Goal: Information Seeking & Learning: Learn about a topic

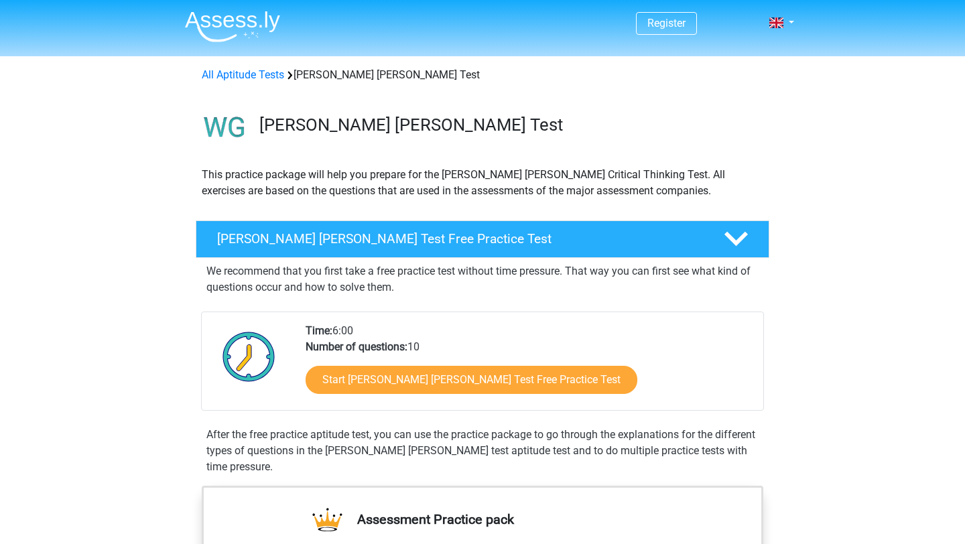
scroll to position [130, 0]
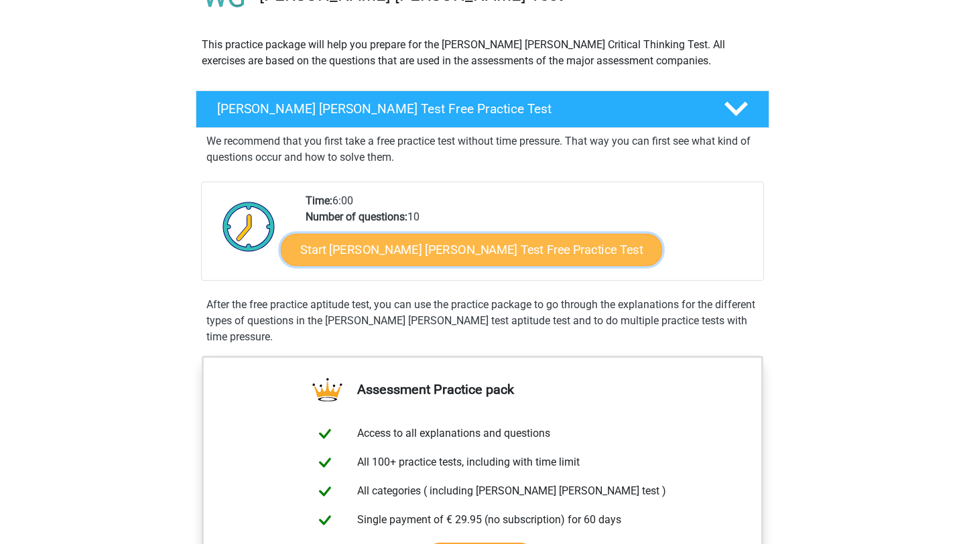
click at [381, 253] on link "Start Watson Glaser Test Free Practice Test" at bounding box center [471, 250] width 381 height 32
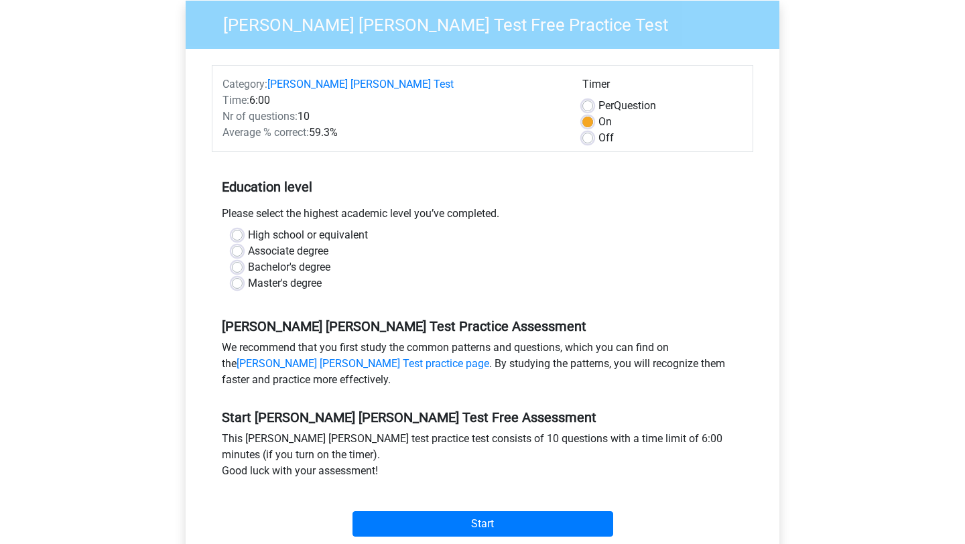
scroll to position [170, 0]
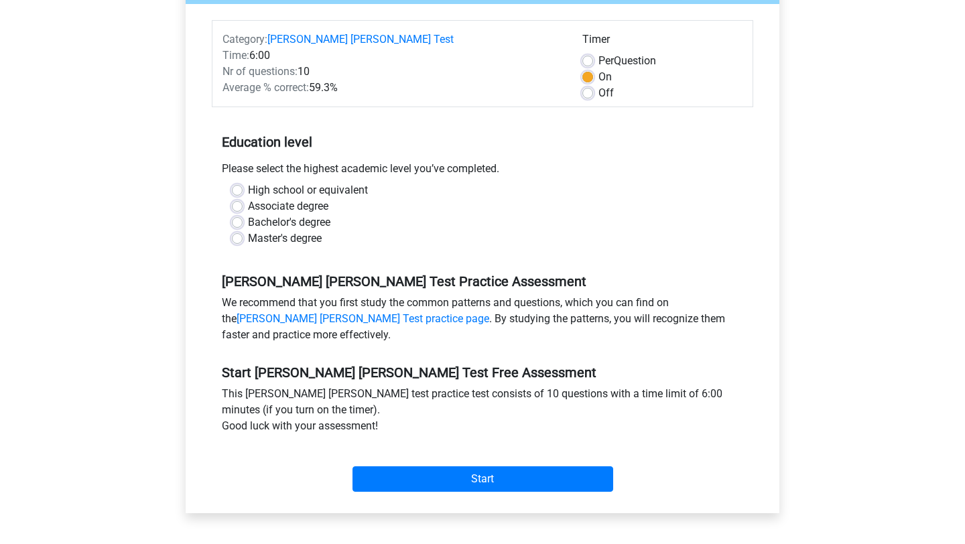
click at [248, 182] on label "High school or equivalent" at bounding box center [308, 190] width 120 height 16
click at [238, 182] on input "High school or equivalent" at bounding box center [237, 188] width 11 height 13
radio input "true"
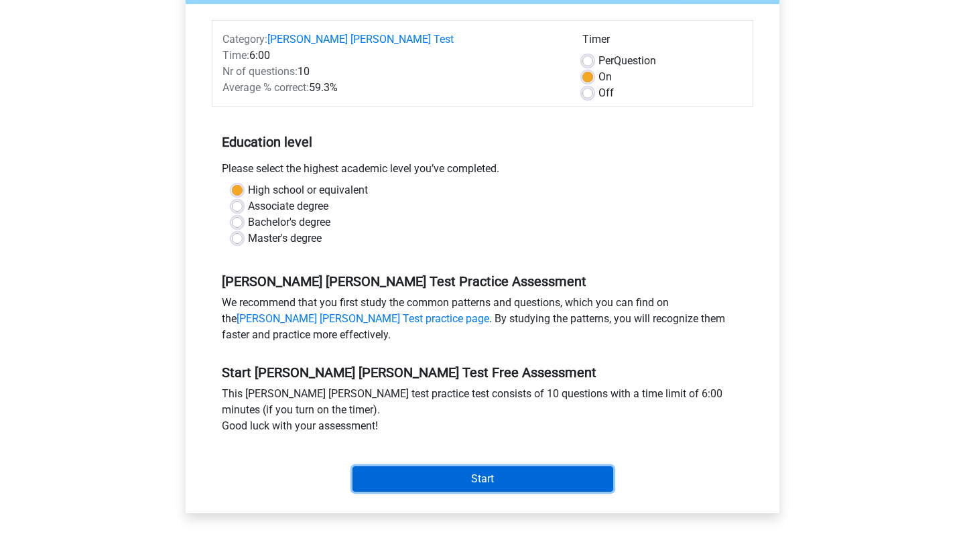
click at [407, 467] on input "Start" at bounding box center [483, 479] width 261 height 25
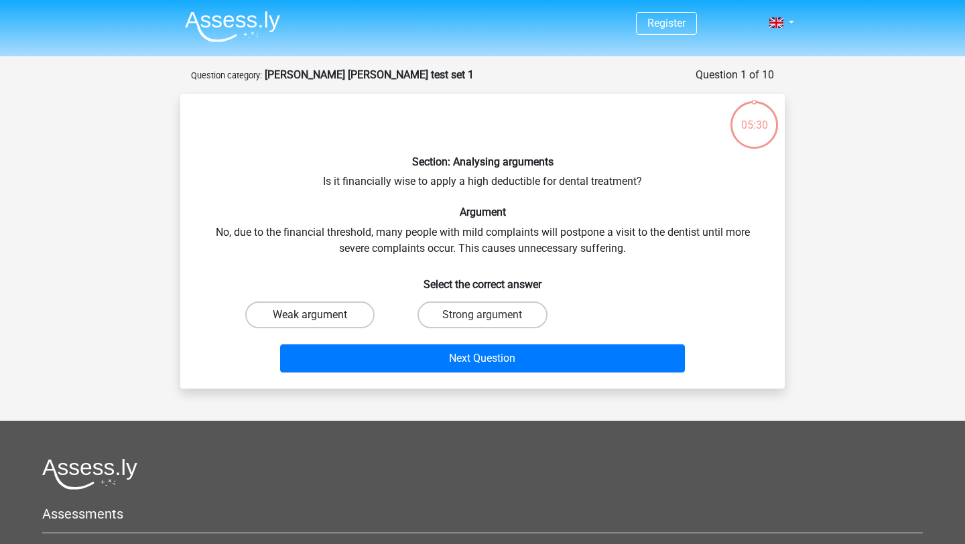
click at [310, 309] on label "Weak argument" at bounding box center [309, 315] width 129 height 27
click at [310, 315] on input "Weak argument" at bounding box center [314, 319] width 9 height 9
radio input "true"
click at [446, 310] on label "Strong argument" at bounding box center [482, 315] width 129 height 27
click at [483, 315] on input "Strong argument" at bounding box center [487, 319] width 9 height 9
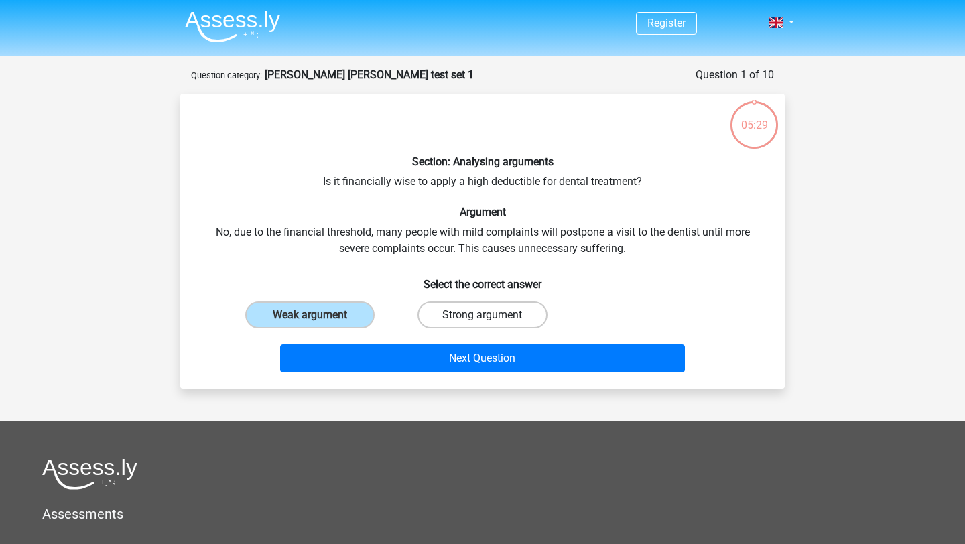
radio input "true"
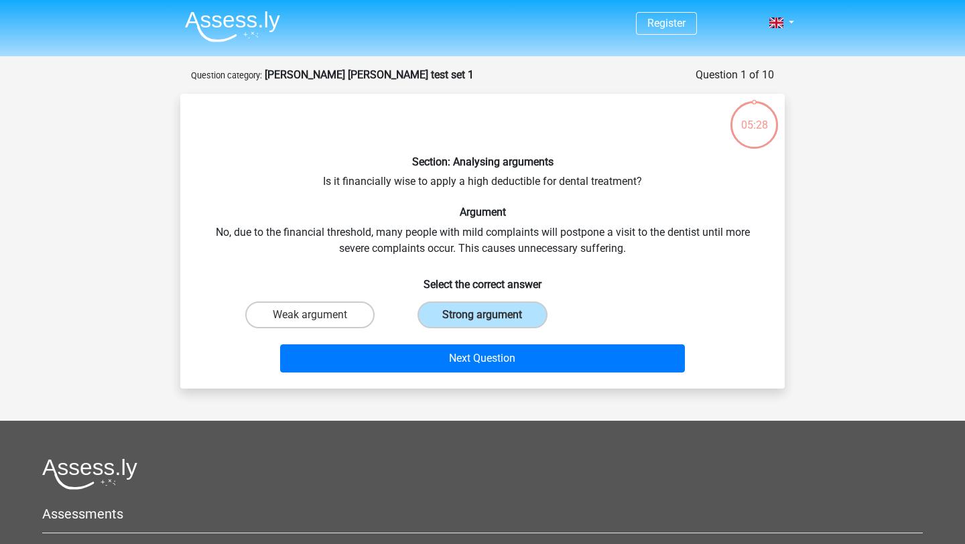
click at [442, 375] on div "Next Question" at bounding box center [482, 362] width 517 height 34
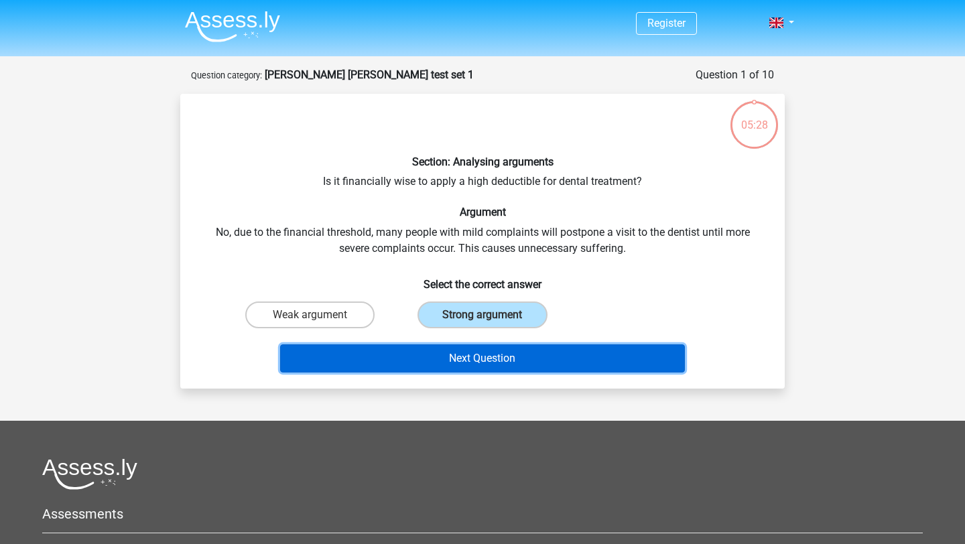
click at [441, 355] on button "Next Question" at bounding box center [483, 359] width 406 height 28
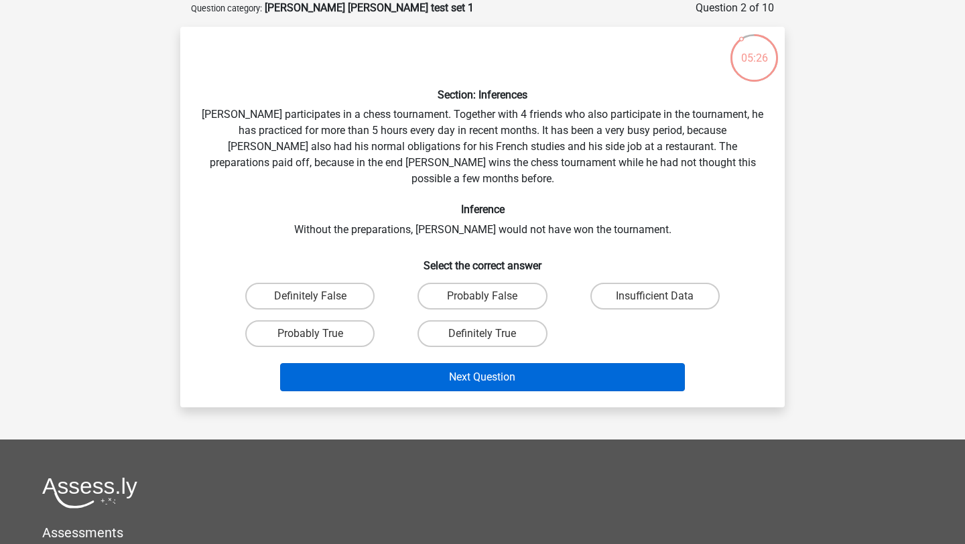
scroll to position [21, 0]
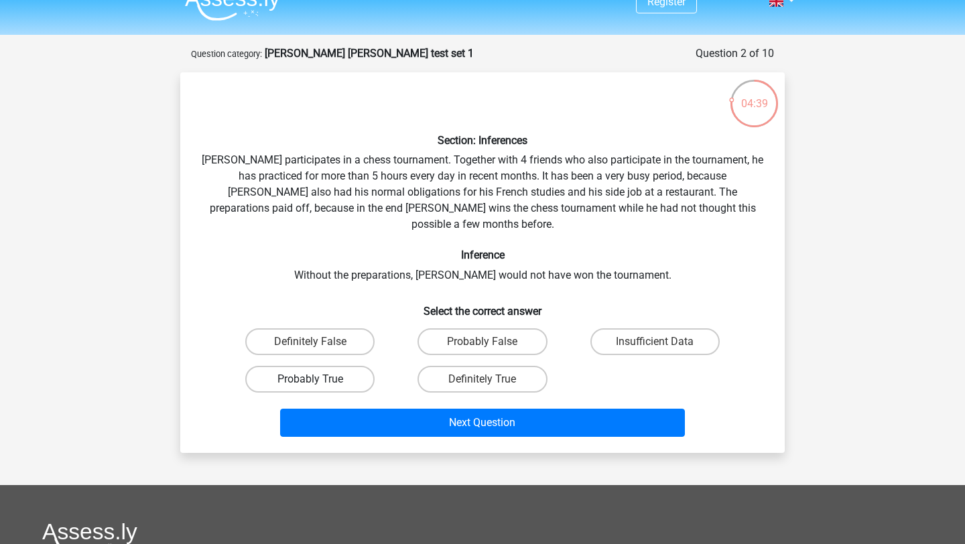
click at [341, 367] on label "Probably True" at bounding box center [309, 379] width 129 height 27
click at [319, 379] on input "Probably True" at bounding box center [314, 383] width 9 height 9
radio input "true"
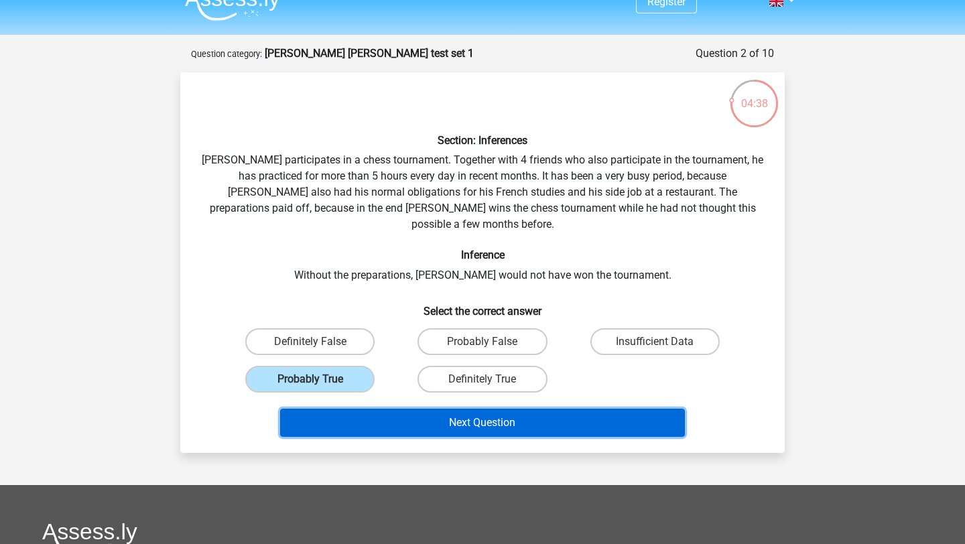
click at [397, 409] on button "Next Question" at bounding box center [483, 423] width 406 height 28
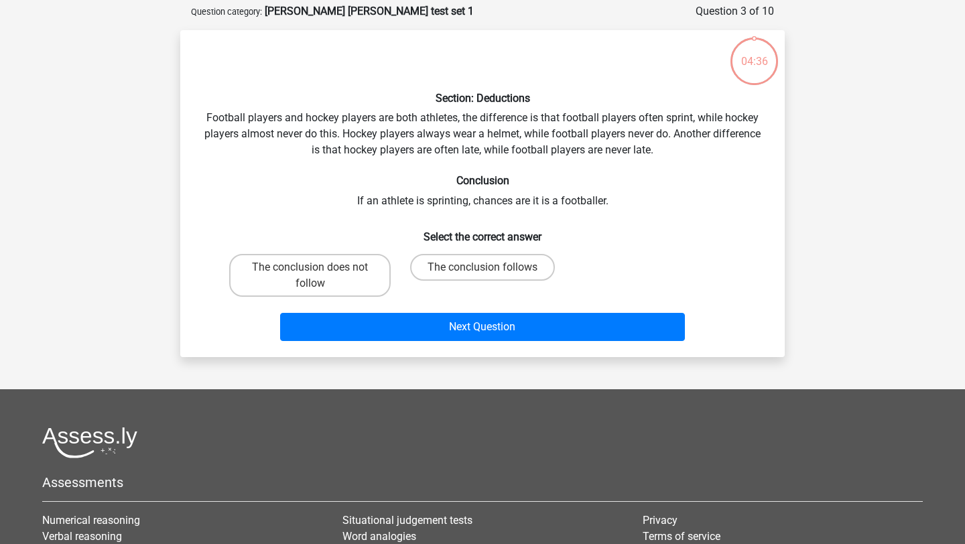
scroll to position [67, 0]
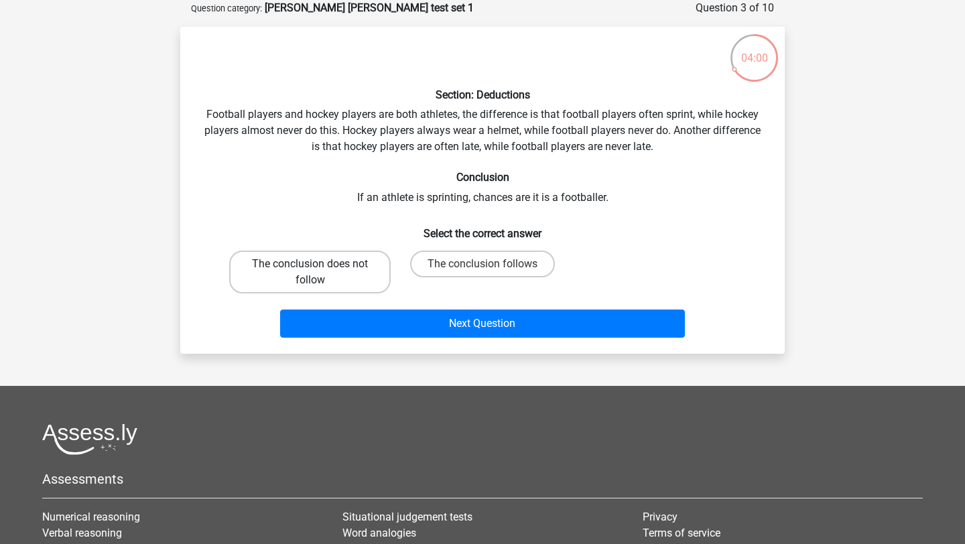
click at [332, 280] on label "The conclusion does not follow" at bounding box center [310, 272] width 162 height 43
click at [319, 273] on input "The conclusion does not follow" at bounding box center [314, 268] width 9 height 9
radio input "true"
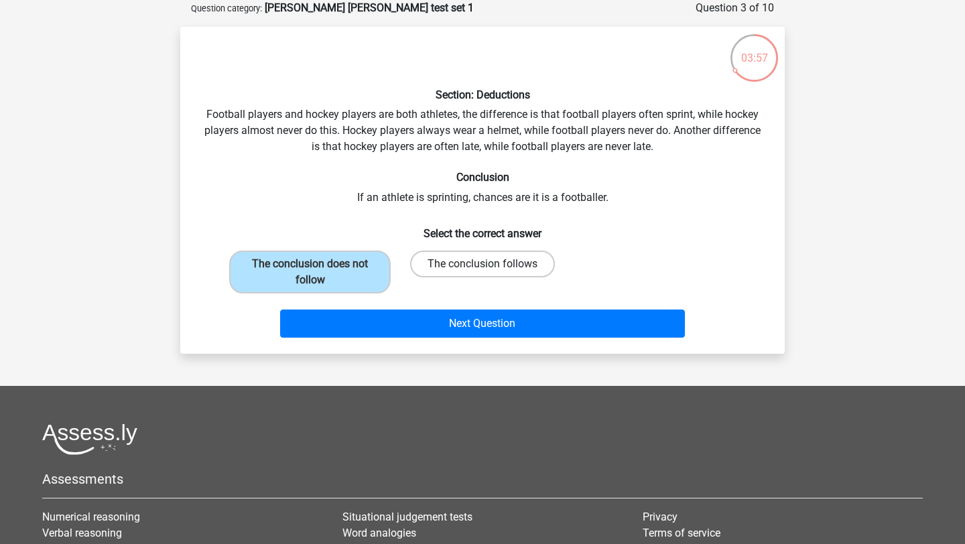
click at [419, 260] on label "The conclusion follows" at bounding box center [482, 264] width 145 height 27
click at [483, 264] on input "The conclusion follows" at bounding box center [487, 268] width 9 height 9
radio input "true"
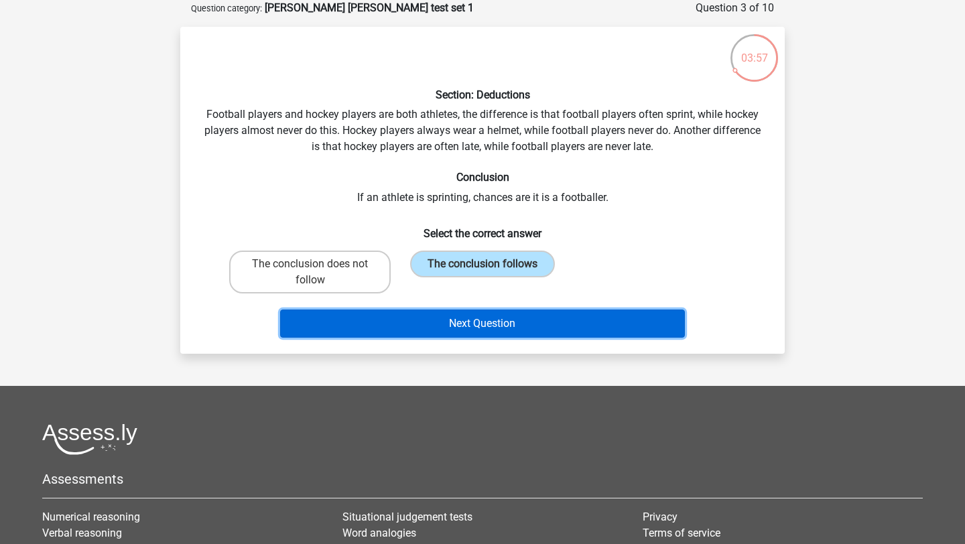
click at [416, 322] on button "Next Question" at bounding box center [483, 324] width 406 height 28
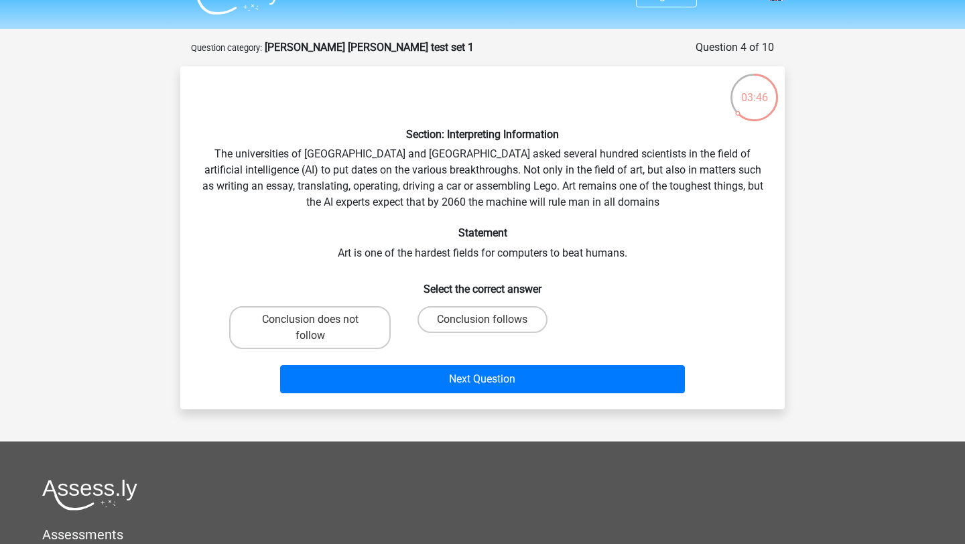
scroll to position [29, 0]
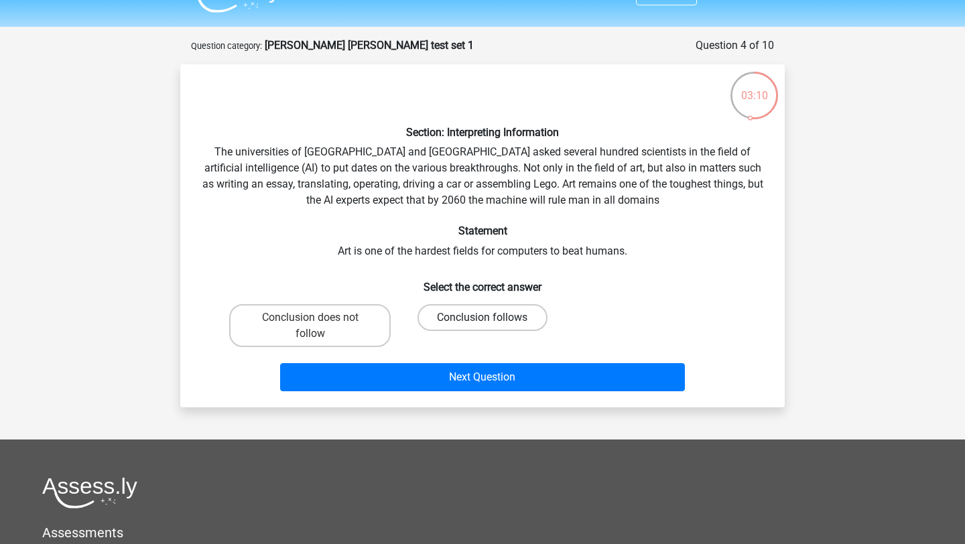
click at [428, 317] on label "Conclusion follows" at bounding box center [482, 317] width 129 height 27
click at [483, 318] on input "Conclusion follows" at bounding box center [487, 322] width 9 height 9
radio input "true"
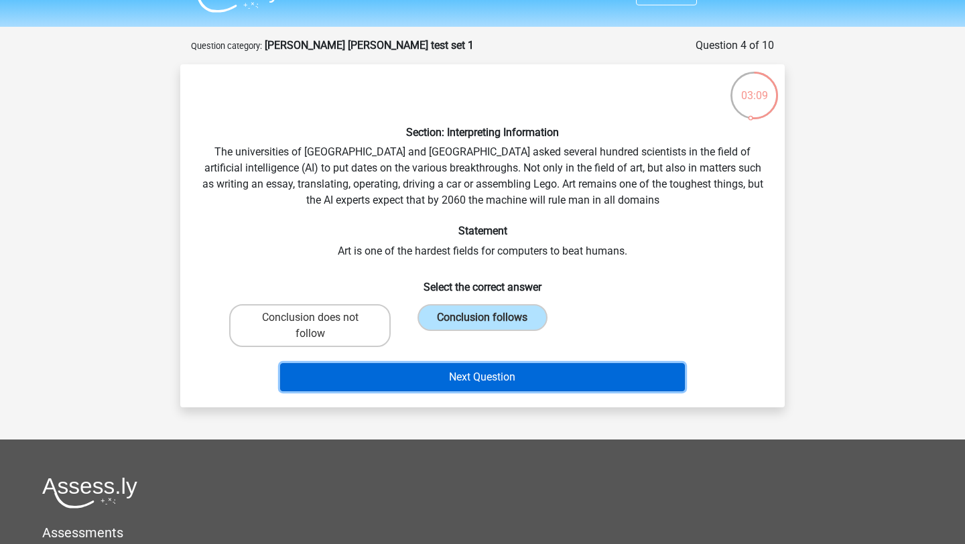
click at [422, 381] on button "Next Question" at bounding box center [483, 377] width 406 height 28
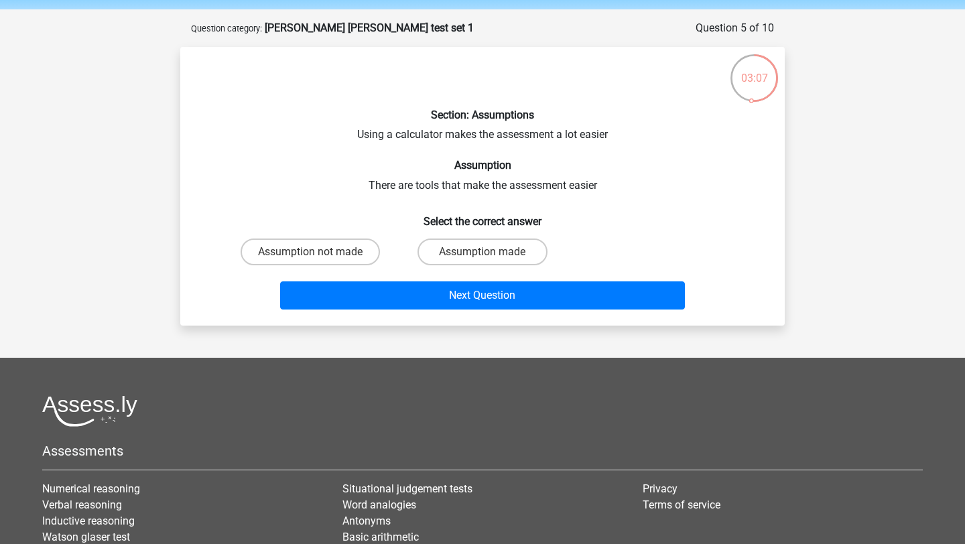
scroll to position [44, 0]
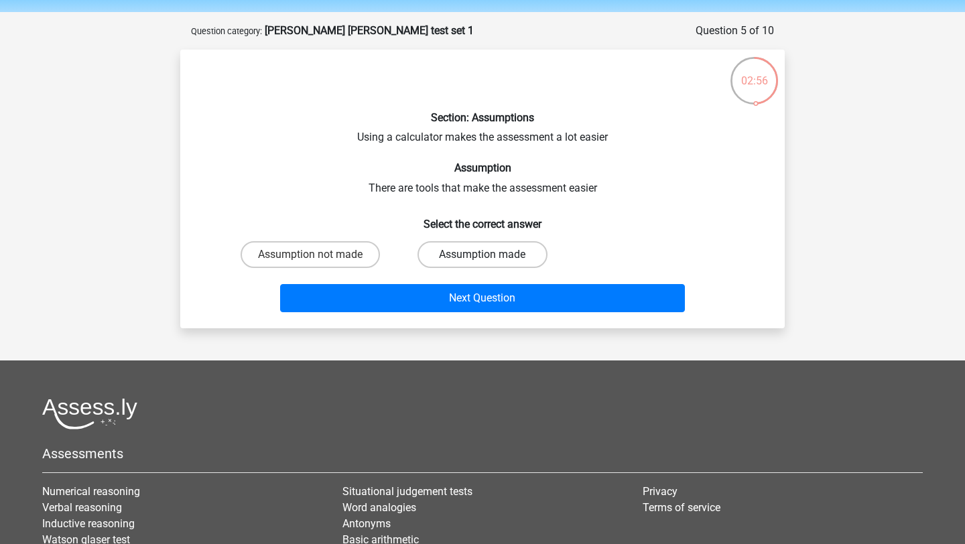
click at [435, 255] on label "Assumption made" at bounding box center [482, 254] width 129 height 27
click at [483, 255] on input "Assumption made" at bounding box center [487, 259] width 9 height 9
radio input "true"
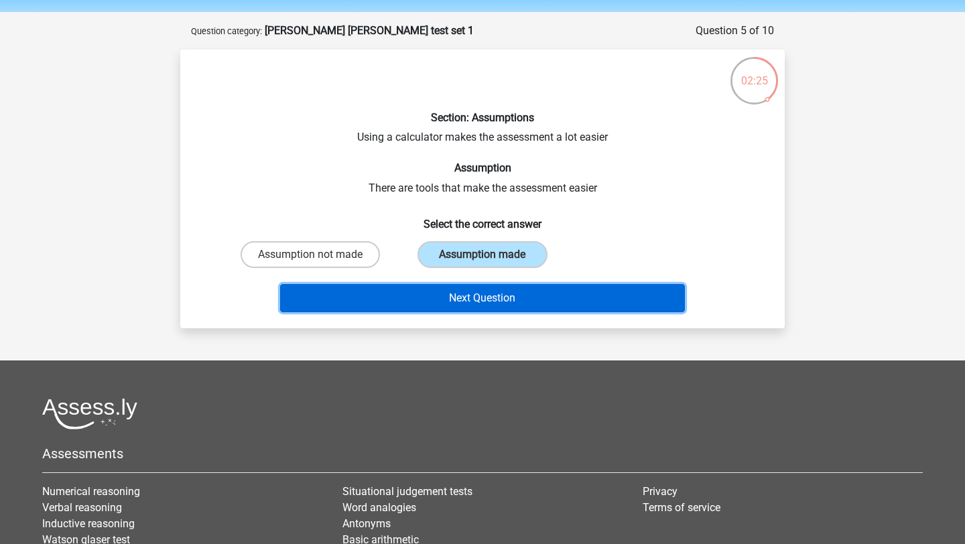
click at [429, 300] on button "Next Question" at bounding box center [483, 298] width 406 height 28
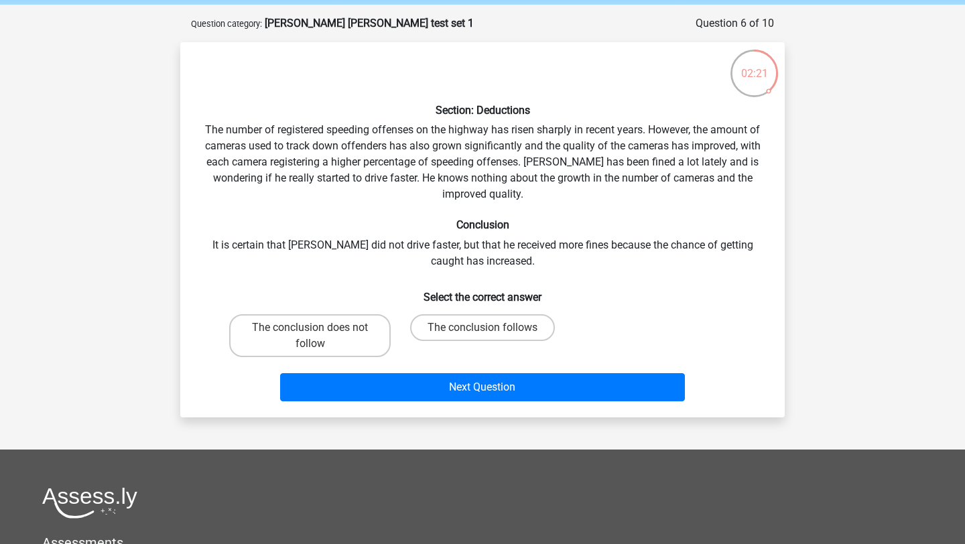
scroll to position [51, 0]
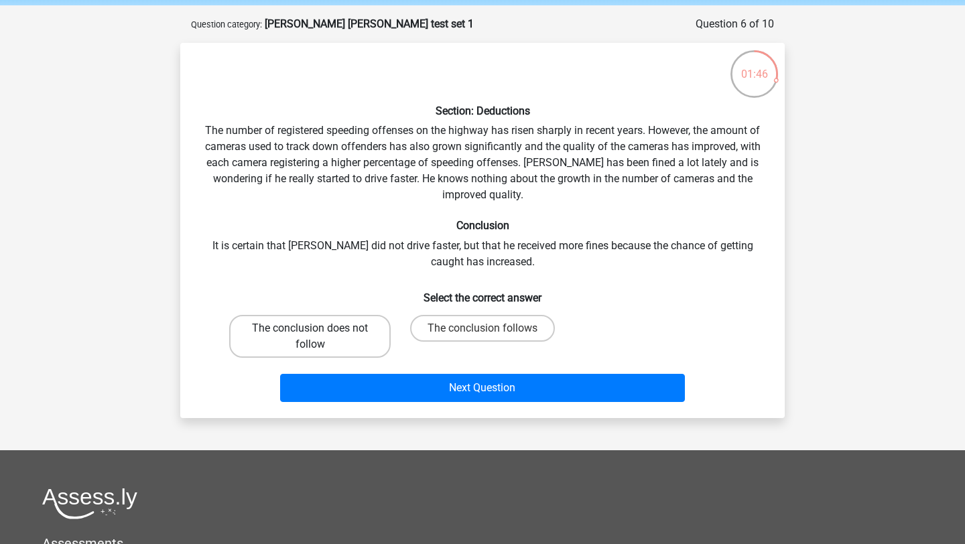
click at [338, 341] on label "The conclusion does not follow" at bounding box center [310, 336] width 162 height 43
click at [319, 337] on input "The conclusion does not follow" at bounding box center [314, 332] width 9 height 9
radio input "true"
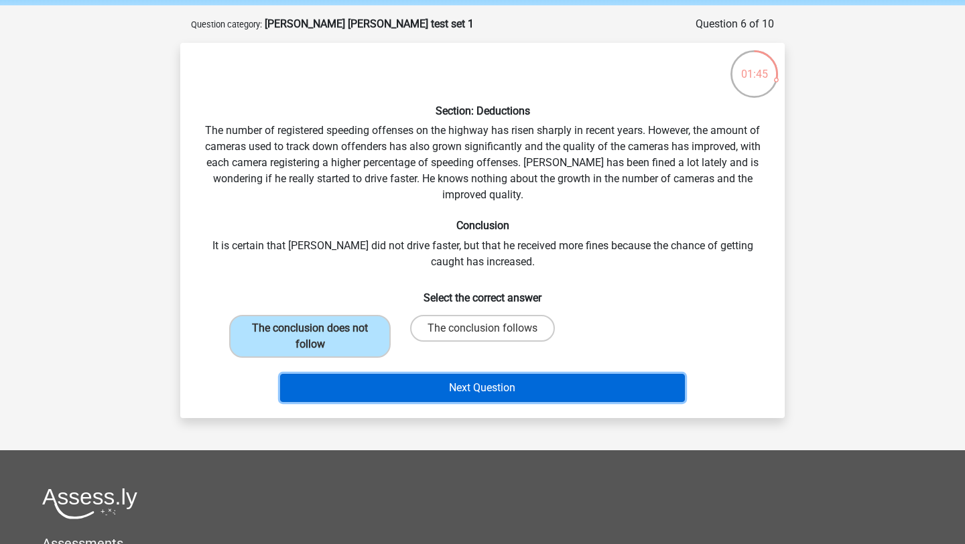
click at [355, 389] on button "Next Question" at bounding box center [483, 388] width 406 height 28
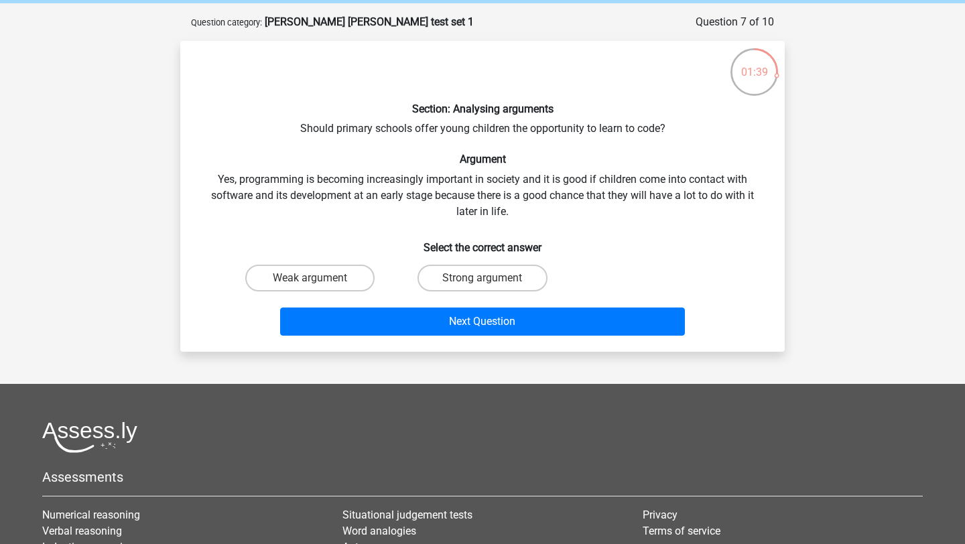
scroll to position [54, 0]
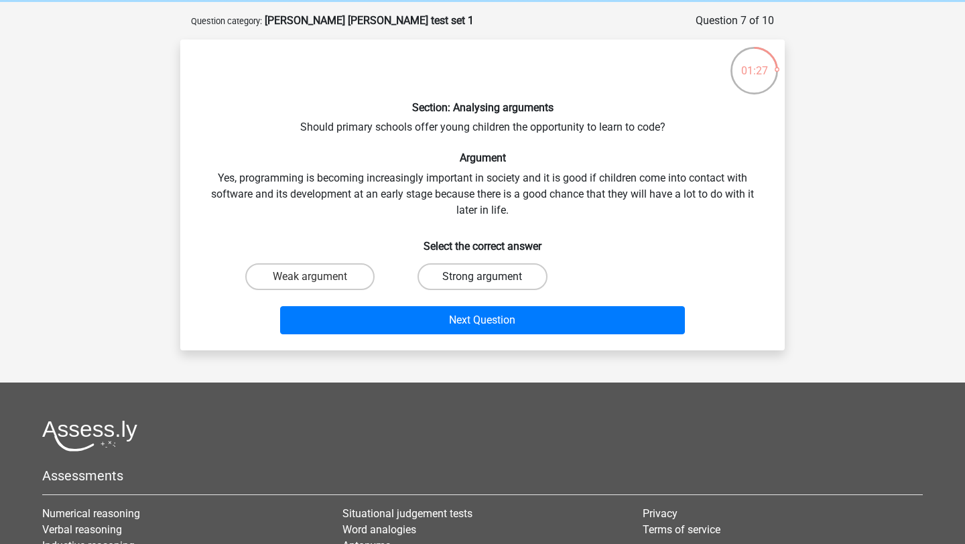
click at [426, 273] on label "Strong argument" at bounding box center [482, 276] width 129 height 27
click at [483, 277] on input "Strong argument" at bounding box center [487, 281] width 9 height 9
radio input "true"
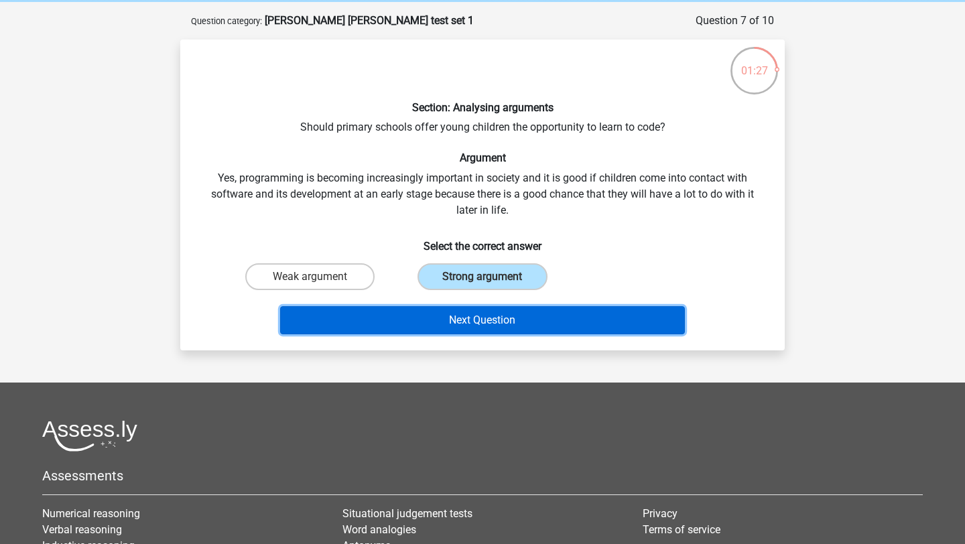
click at [420, 322] on button "Next Question" at bounding box center [483, 320] width 406 height 28
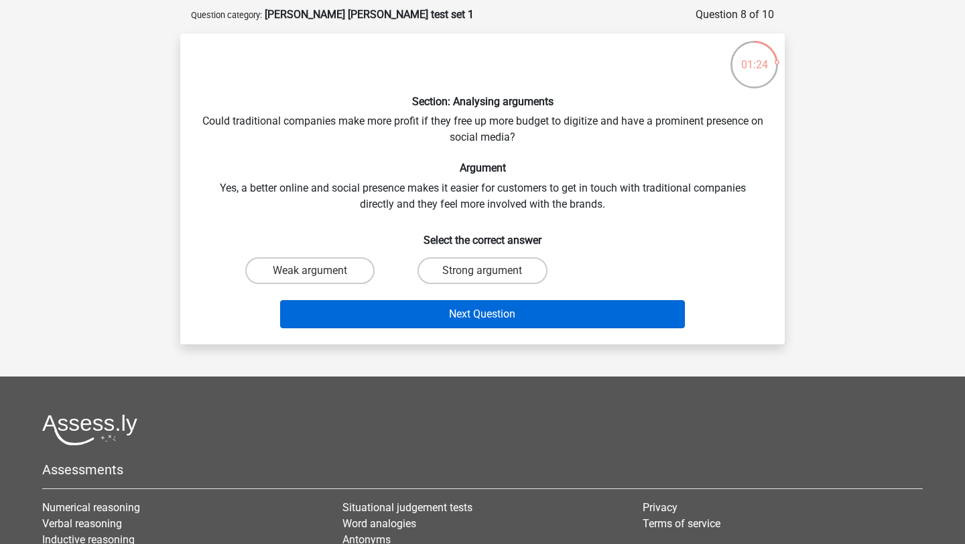
scroll to position [59, 0]
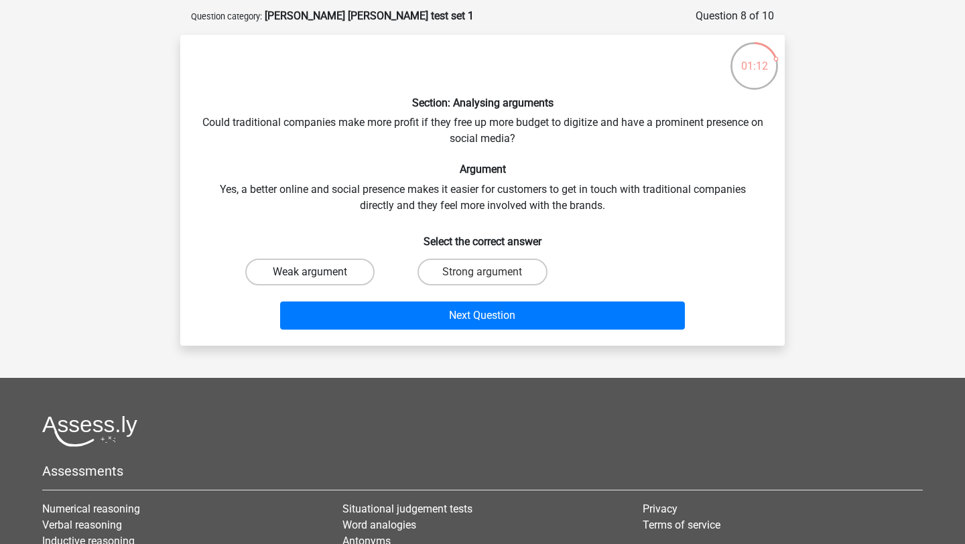
click at [349, 273] on label "Weak argument" at bounding box center [309, 272] width 129 height 27
click at [319, 273] on input "Weak argument" at bounding box center [314, 276] width 9 height 9
radio input "true"
click at [474, 267] on label "Strong argument" at bounding box center [482, 272] width 129 height 27
click at [483, 272] on input "Strong argument" at bounding box center [487, 276] width 9 height 9
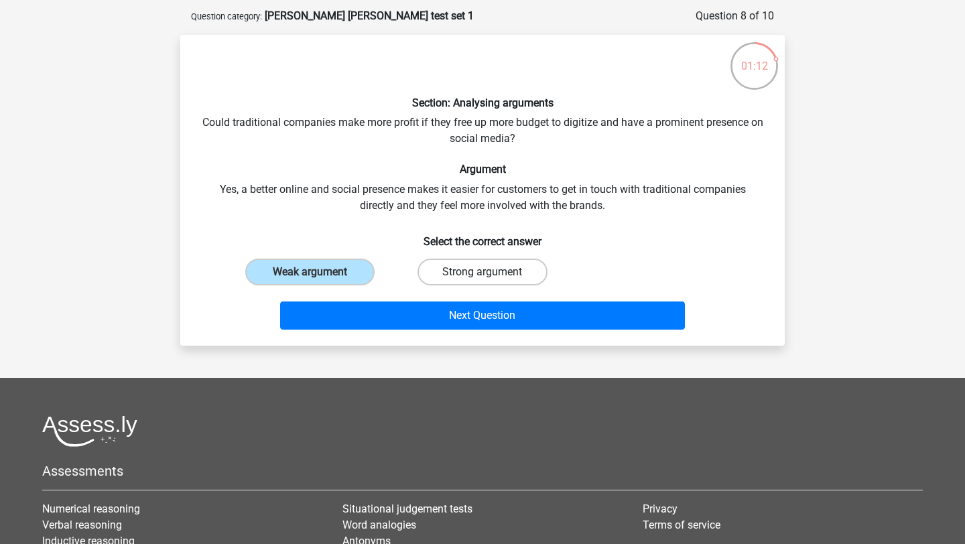
radio input "true"
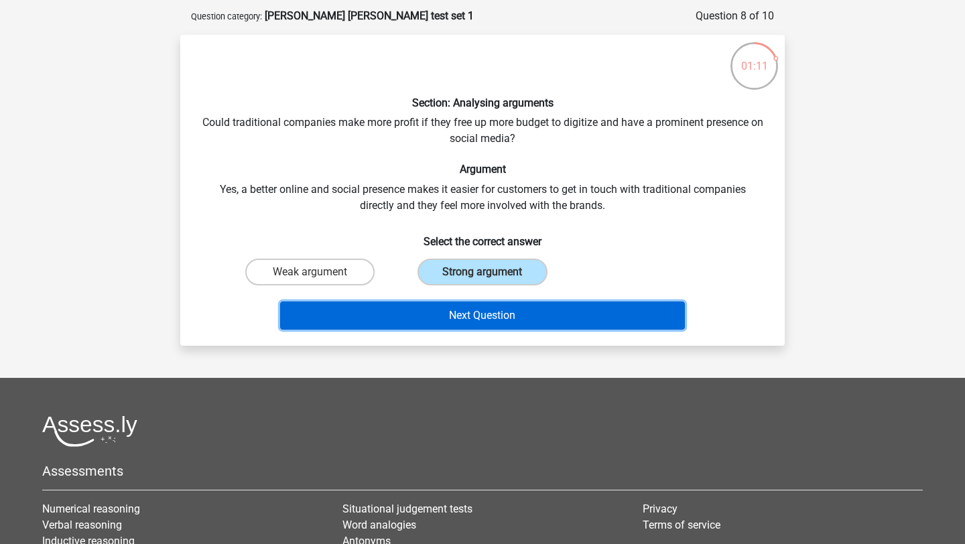
click at [469, 302] on button "Next Question" at bounding box center [483, 316] width 406 height 28
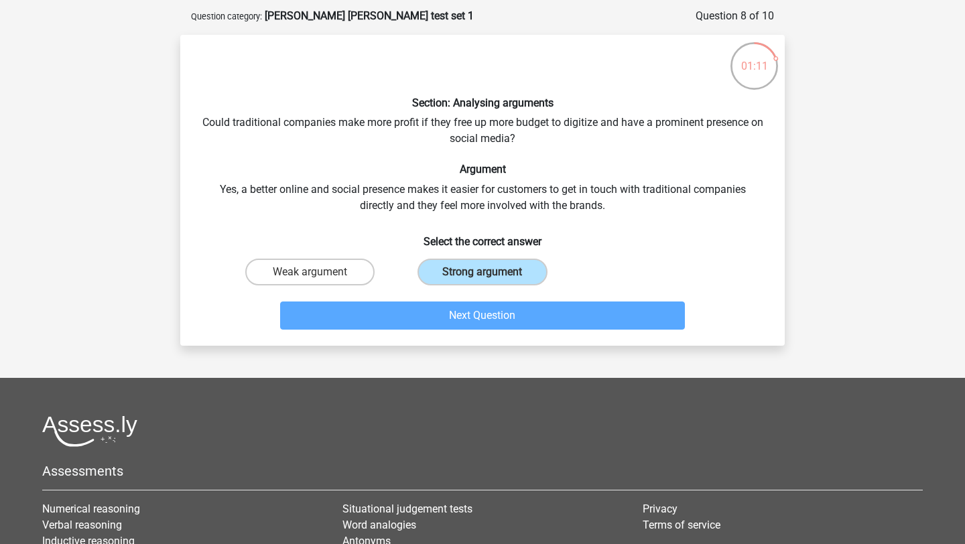
scroll to position [67, 0]
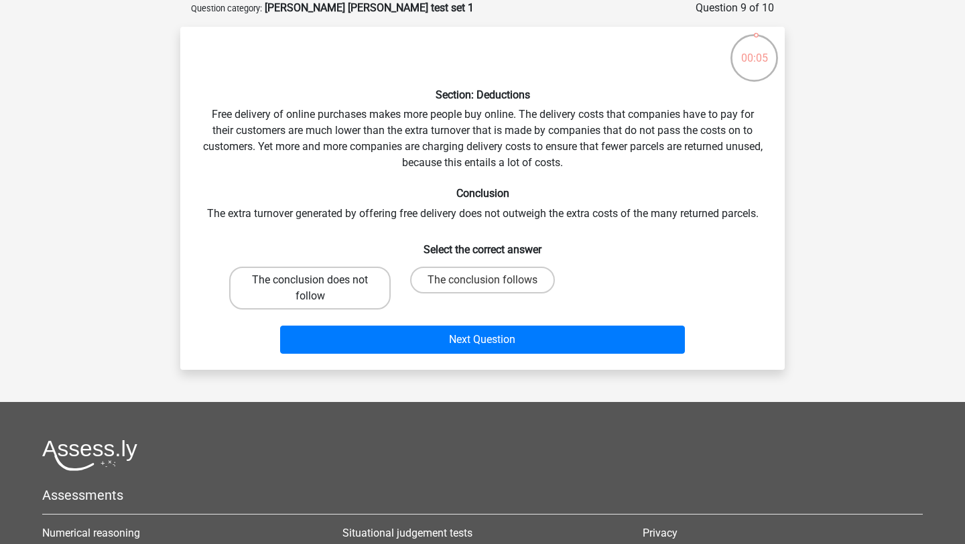
click at [328, 286] on label "The conclusion does not follow" at bounding box center [310, 288] width 162 height 43
click at [319, 286] on input "The conclusion does not follow" at bounding box center [314, 284] width 9 height 9
radio input "true"
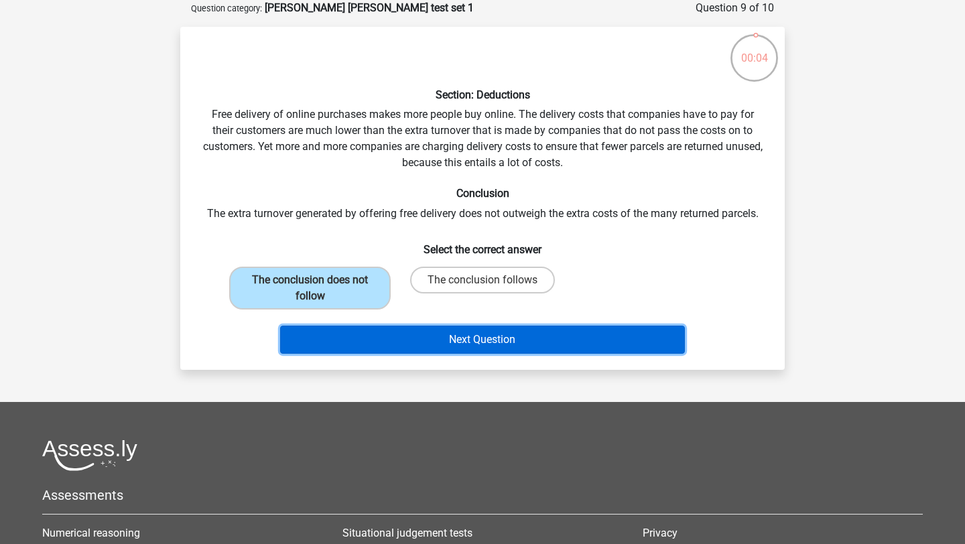
click at [394, 326] on button "Next Question" at bounding box center [483, 340] width 406 height 28
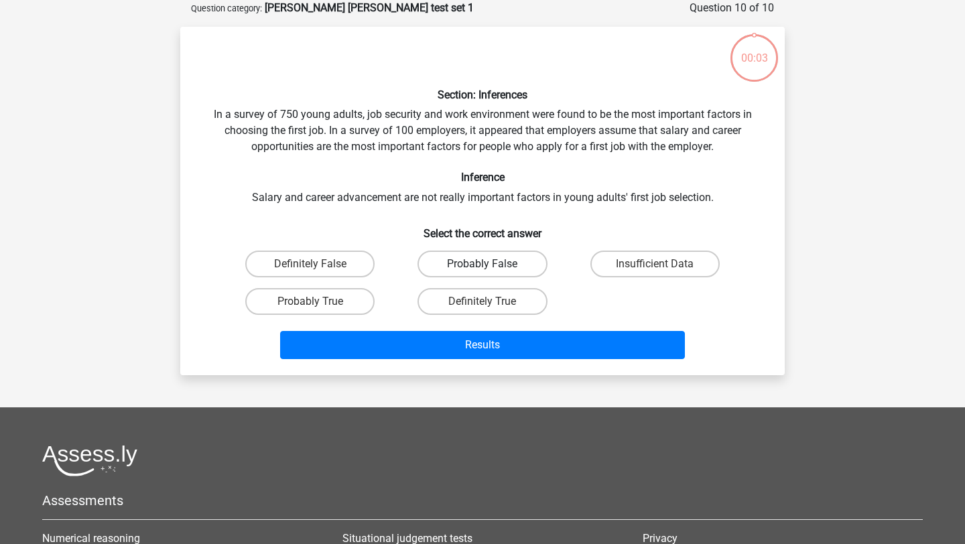
click at [450, 267] on label "Probably False" at bounding box center [482, 264] width 129 height 27
click at [483, 267] on input "Probably False" at bounding box center [487, 268] width 9 height 9
radio input "true"
click at [438, 325] on div "Results" at bounding box center [483, 342] width 562 height 44
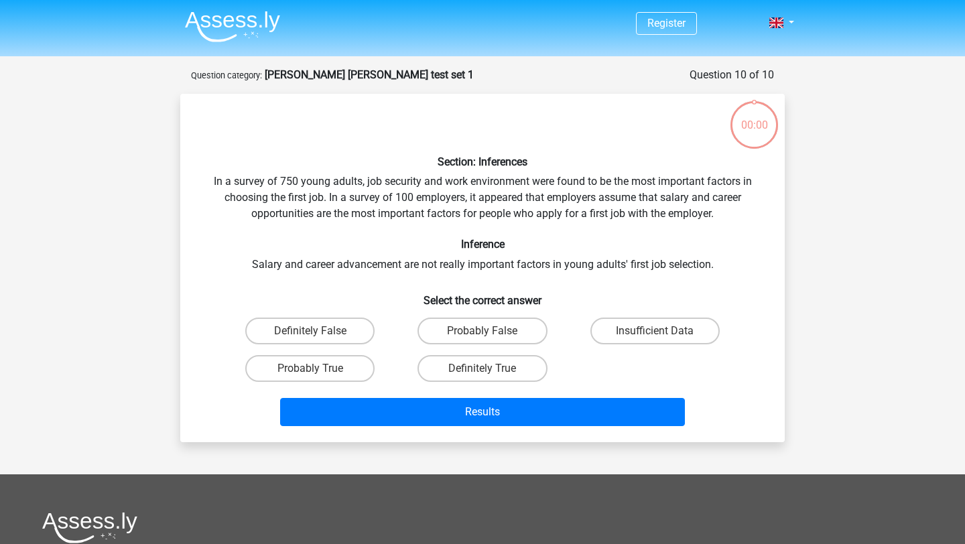
scroll to position [67, 0]
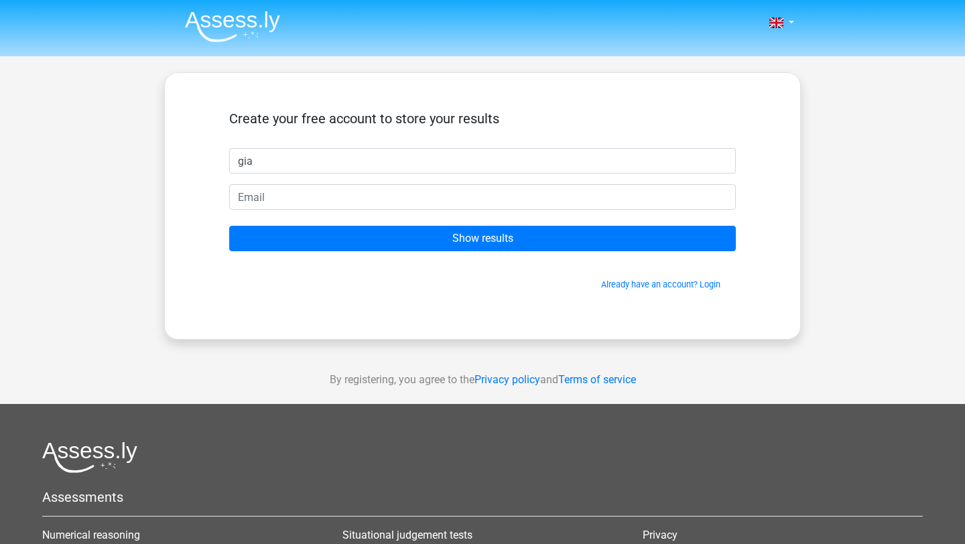
type input "gia"
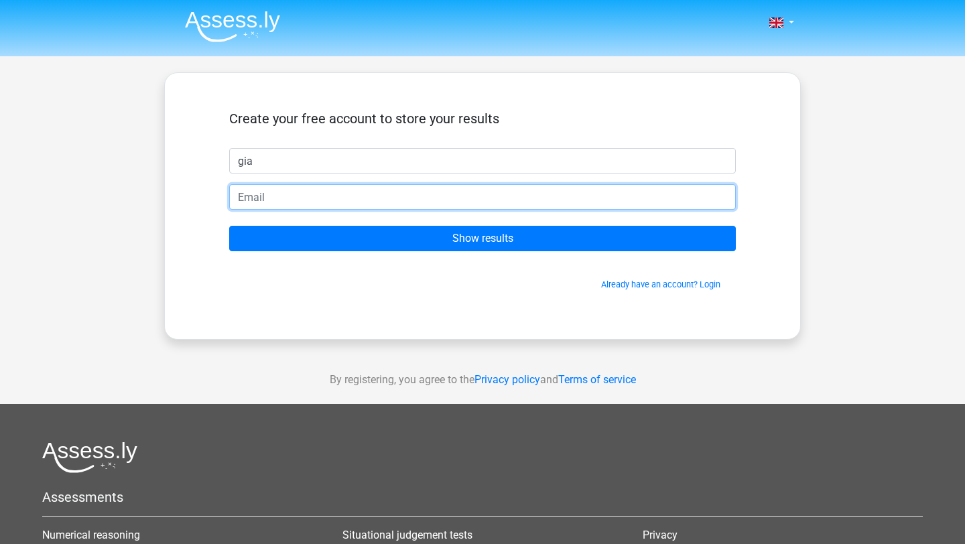
click at [493, 203] on input "email" at bounding box center [482, 196] width 507 height 25
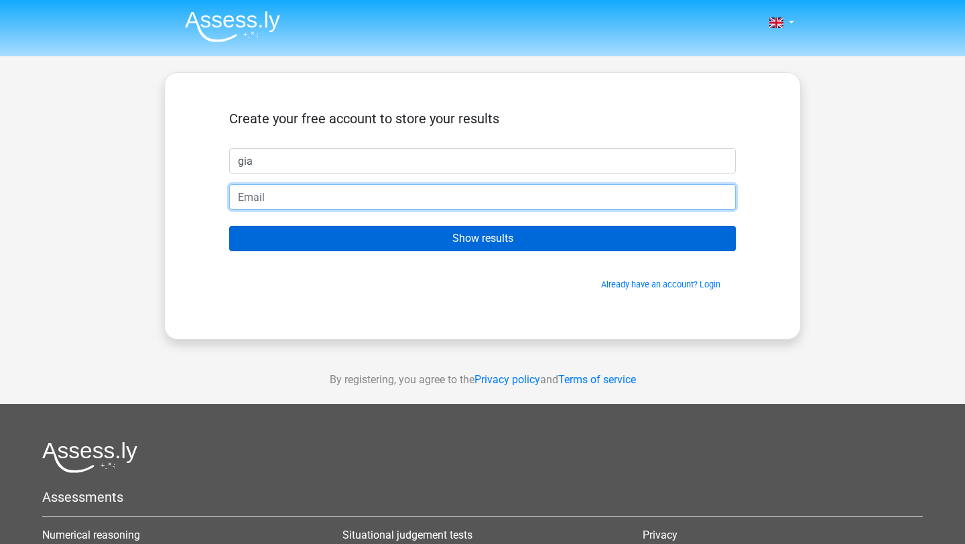
type input "giannapremjee@gmail.com"
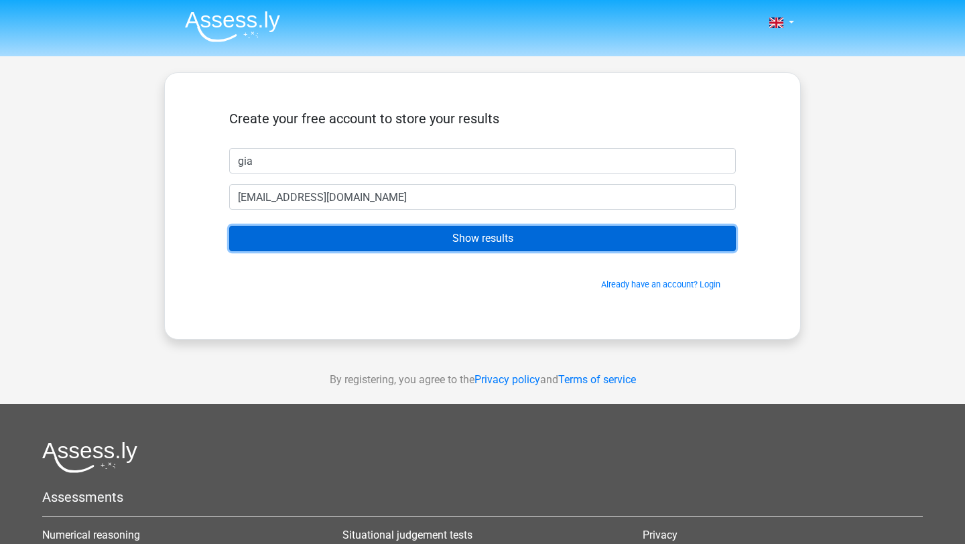
click at [400, 233] on input "Show results" at bounding box center [482, 238] width 507 height 25
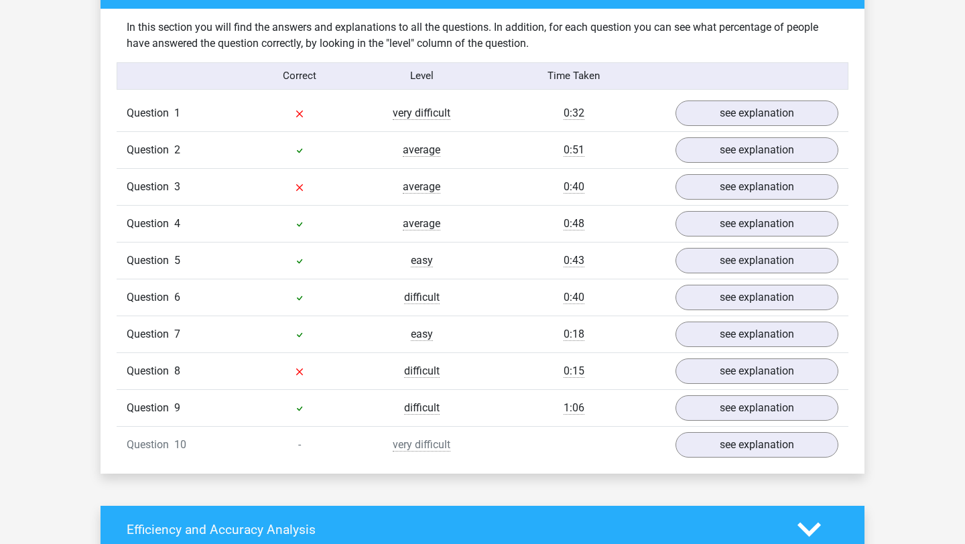
scroll to position [1044, 0]
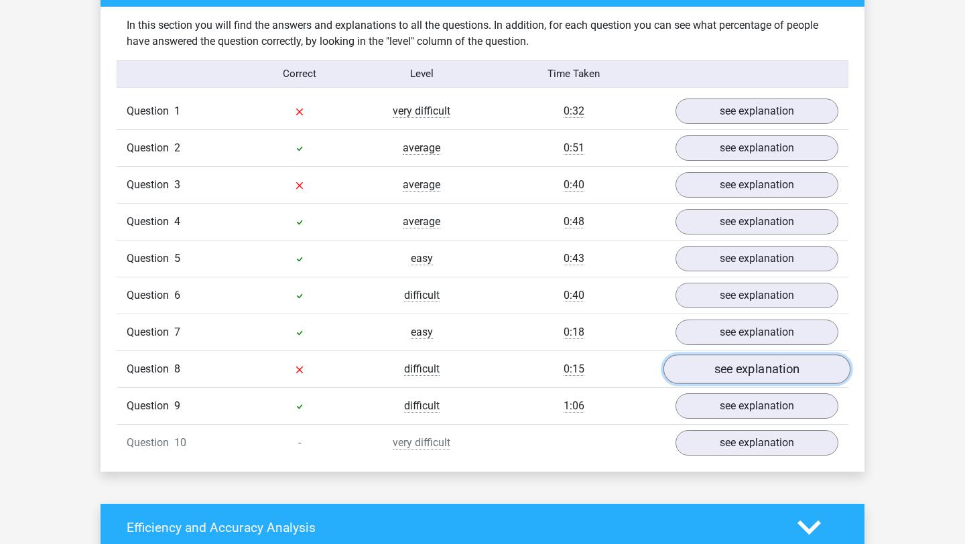
click at [748, 359] on link "see explanation" at bounding box center [757, 369] width 187 height 29
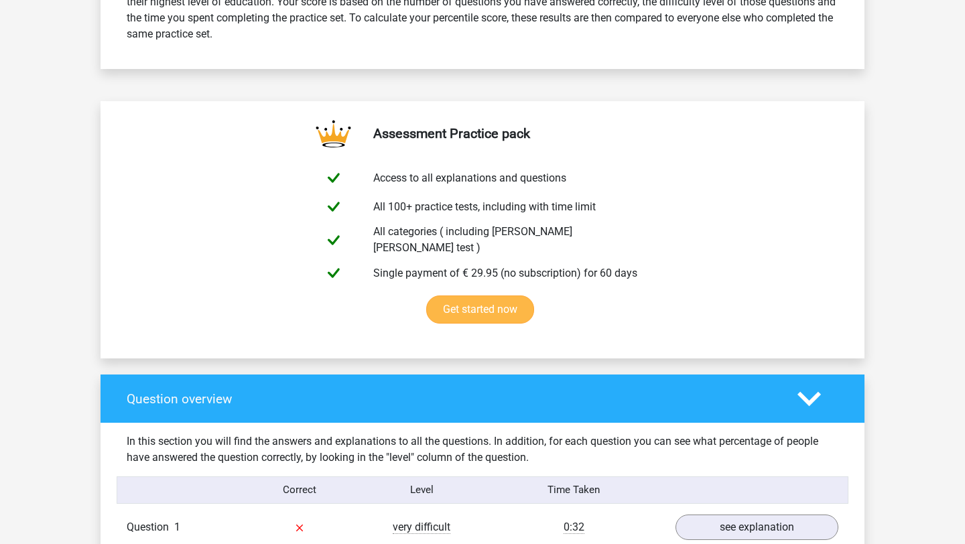
scroll to position [896, 0]
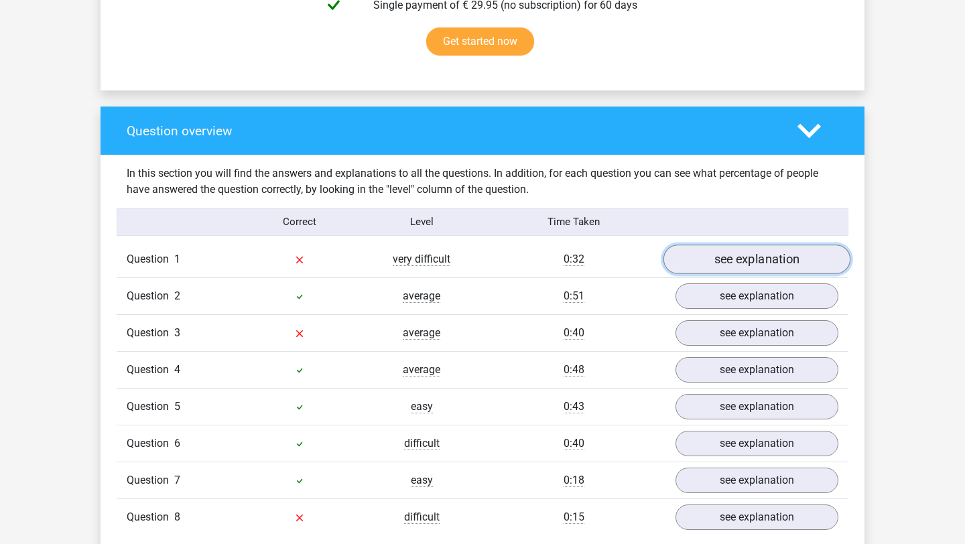
click at [700, 250] on link "see explanation" at bounding box center [757, 259] width 187 height 29
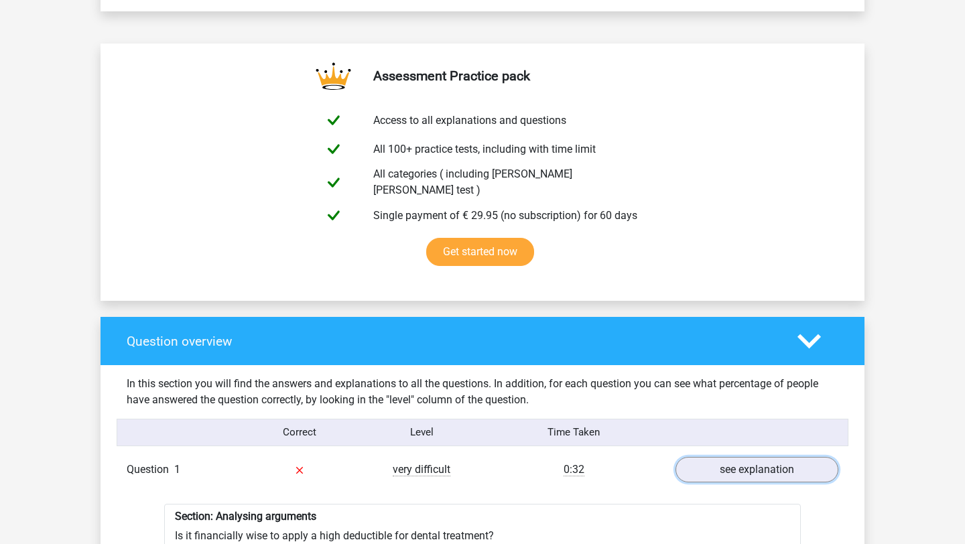
scroll to position [578, 0]
